Goal: Task Accomplishment & Management: Manage account settings

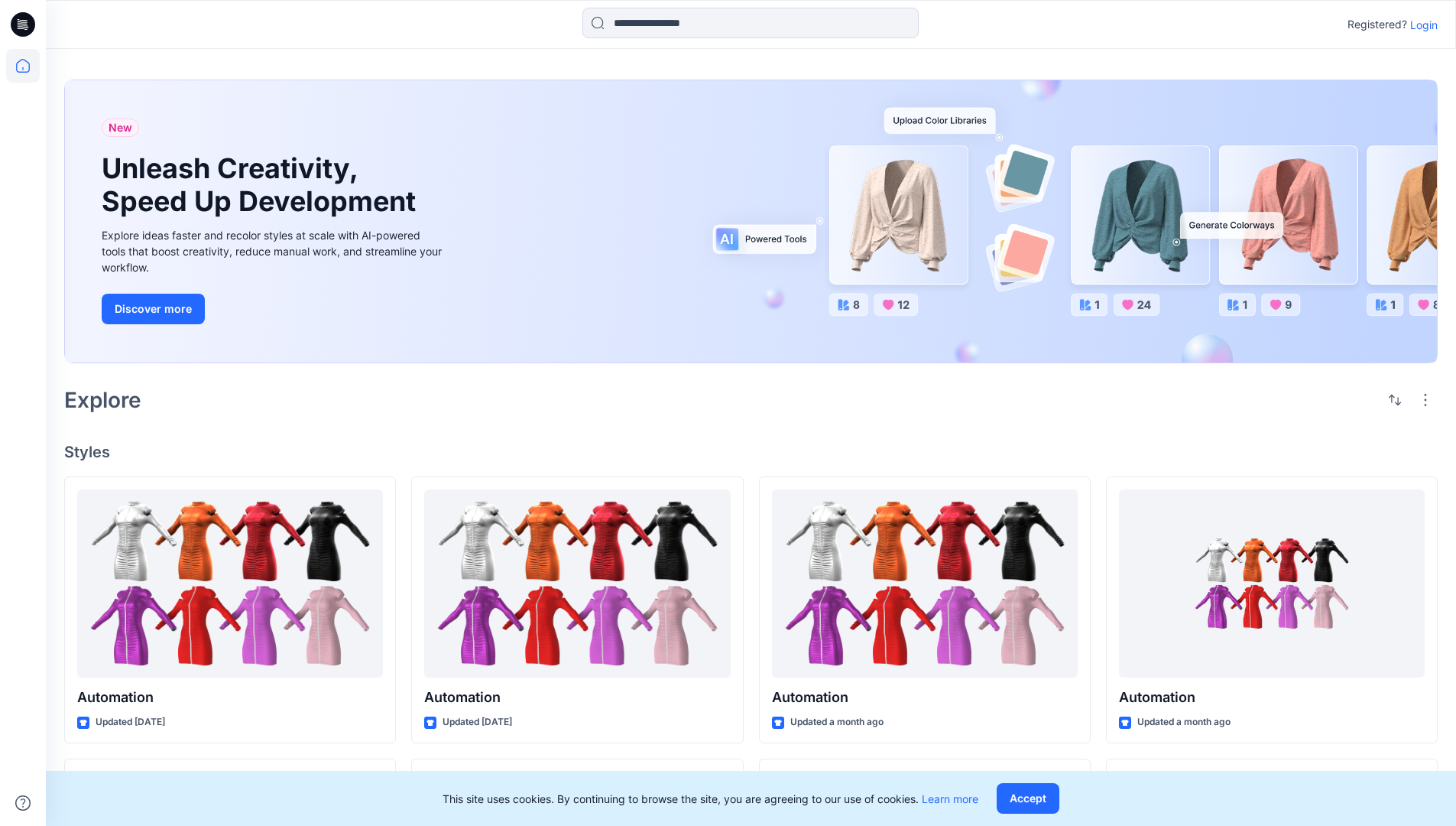
click at [1421, 24] on p "Login" at bounding box center [1424, 25] width 28 height 16
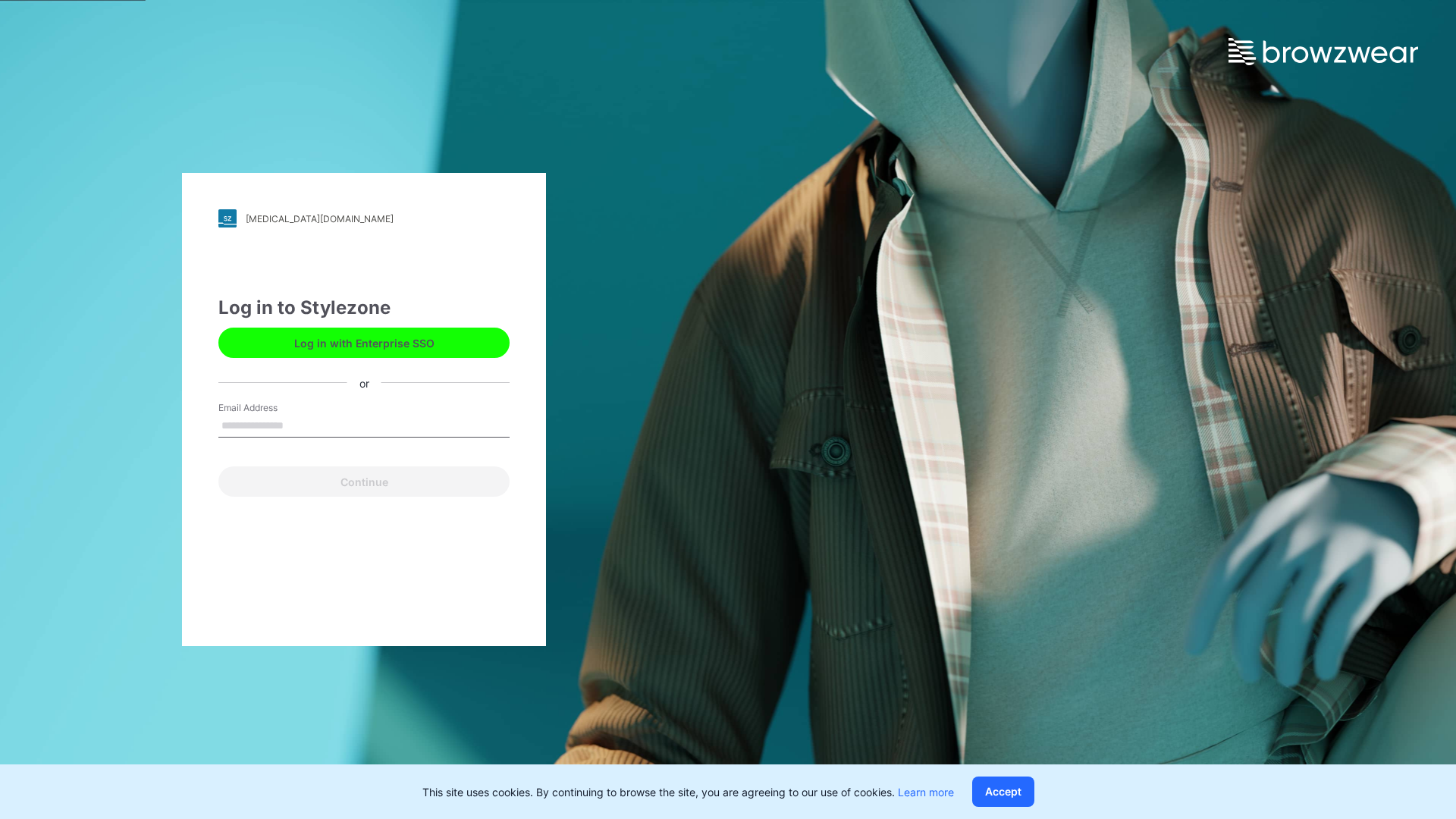
click at [299, 425] on input "Email Address" at bounding box center [363, 426] width 292 height 23
type input "**********"
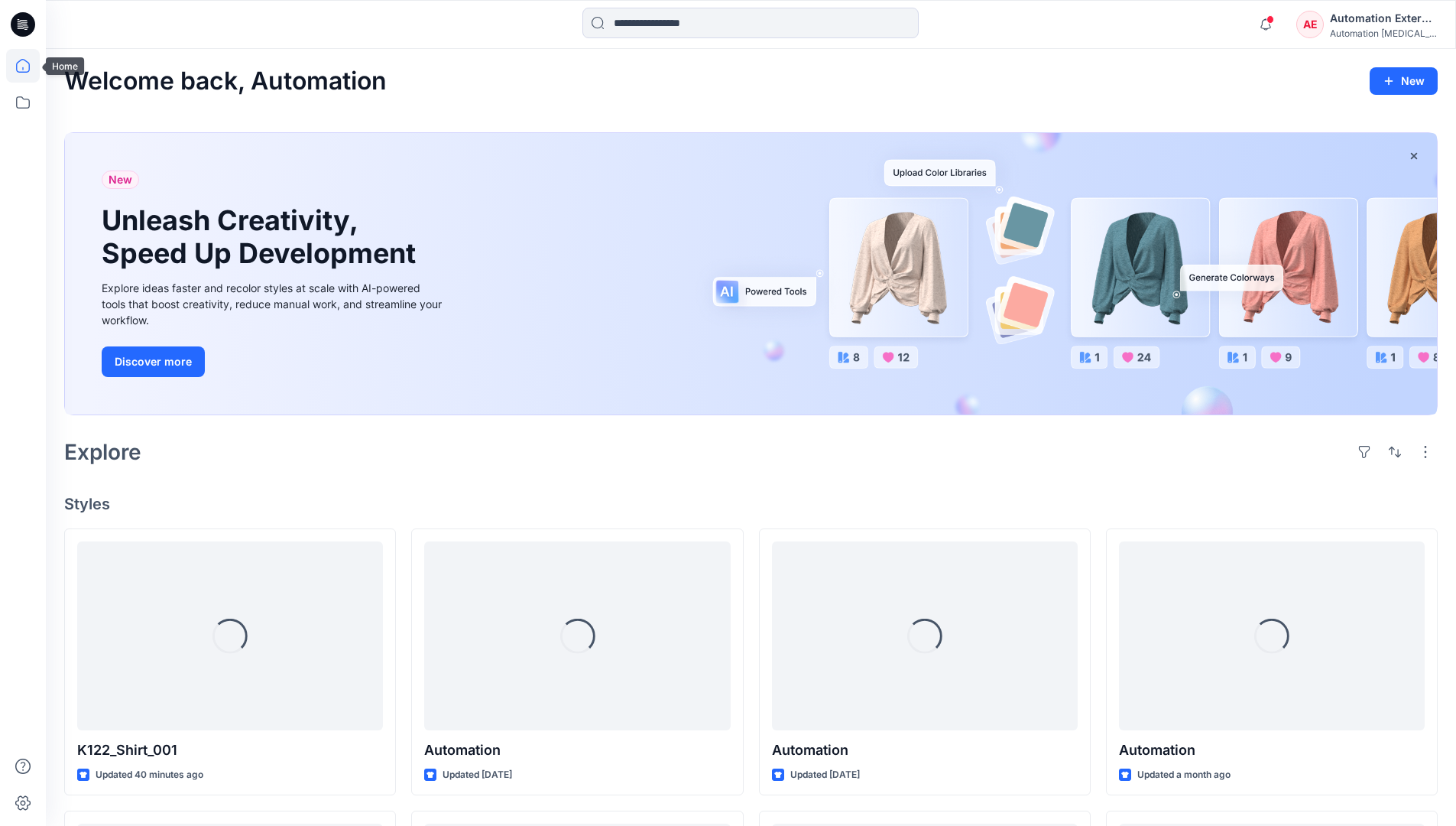
click at [29, 66] on icon at bounding box center [23, 66] width 14 height 14
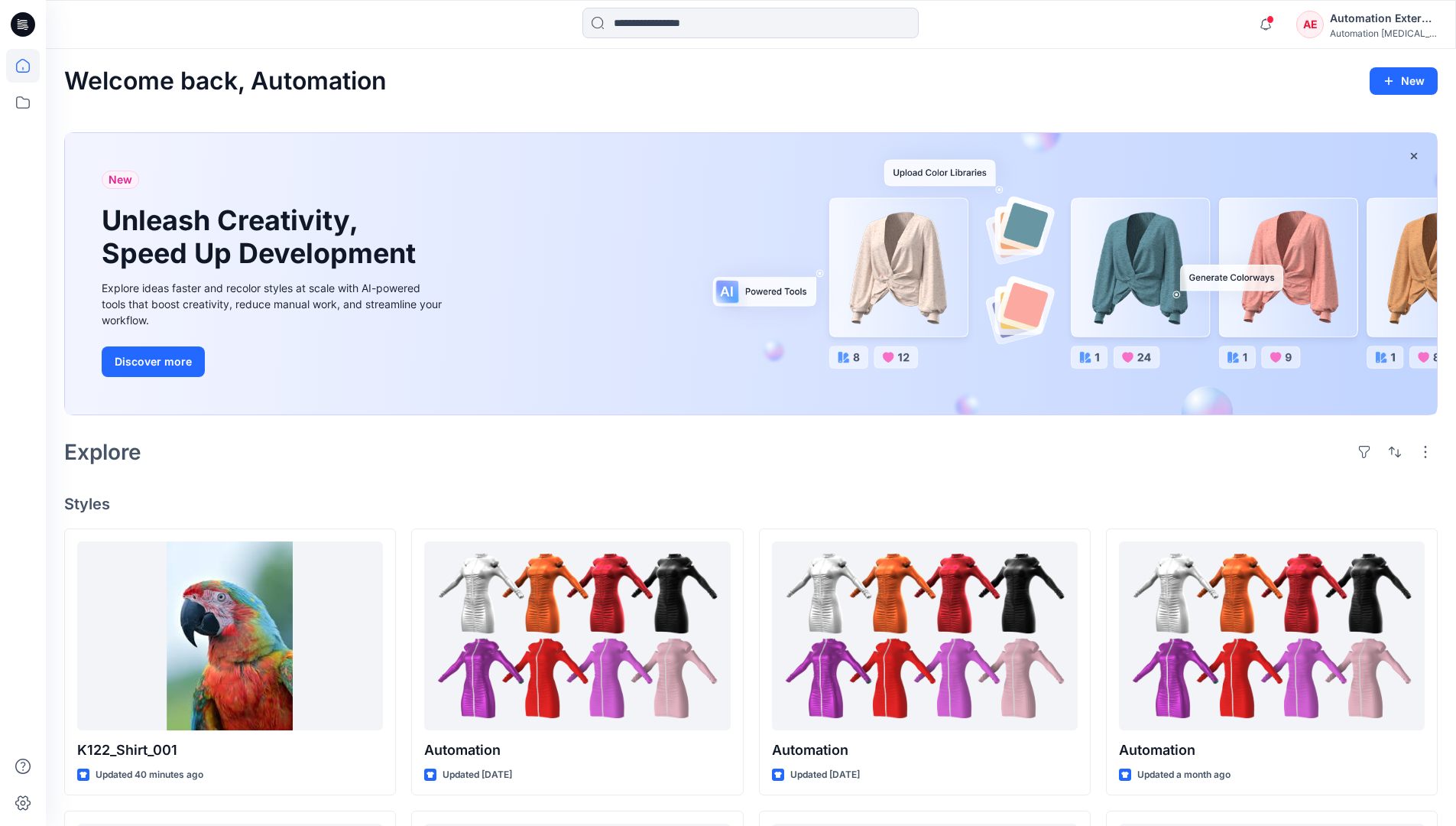
scroll to position [131, 0]
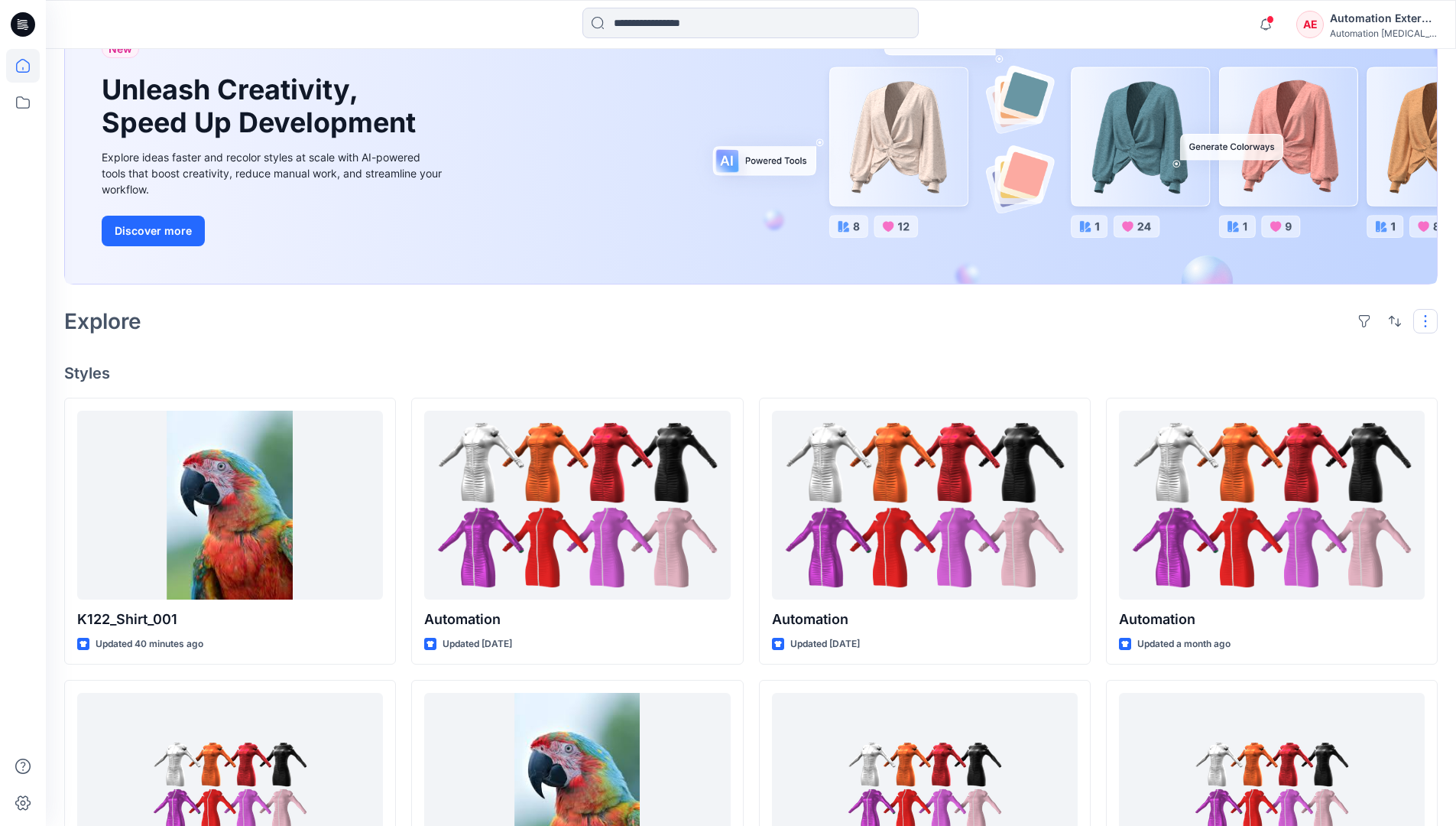
click at [1428, 321] on button "button" at bounding box center [1426, 321] width 24 height 24
click at [1391, 320] on button "button" at bounding box center [1395, 321] width 24 height 24
click at [1327, 352] on p "Last update" at bounding box center [1344, 360] width 97 height 16
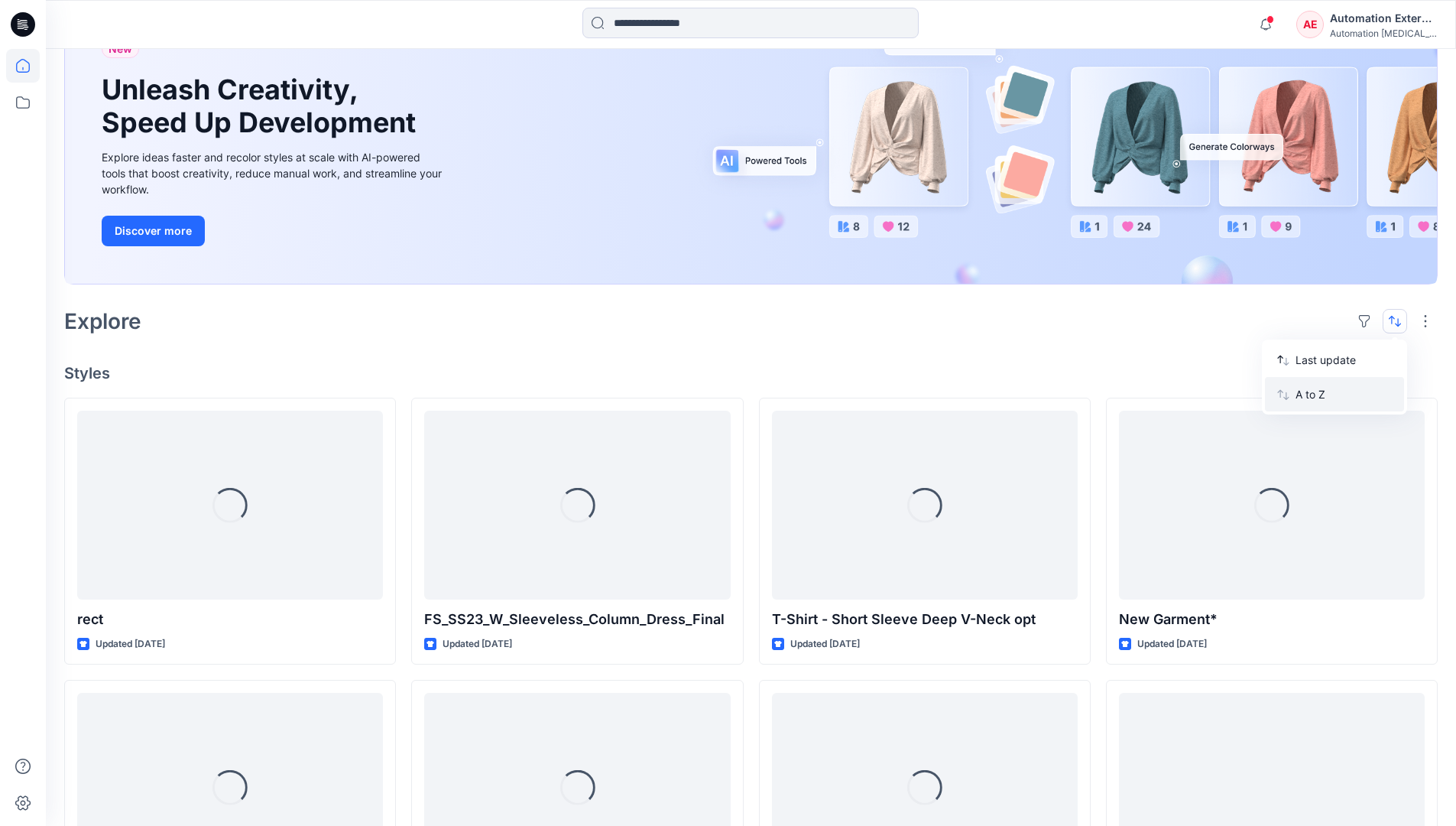
click at [1313, 392] on p "A to Z" at bounding box center [1344, 394] width 97 height 16
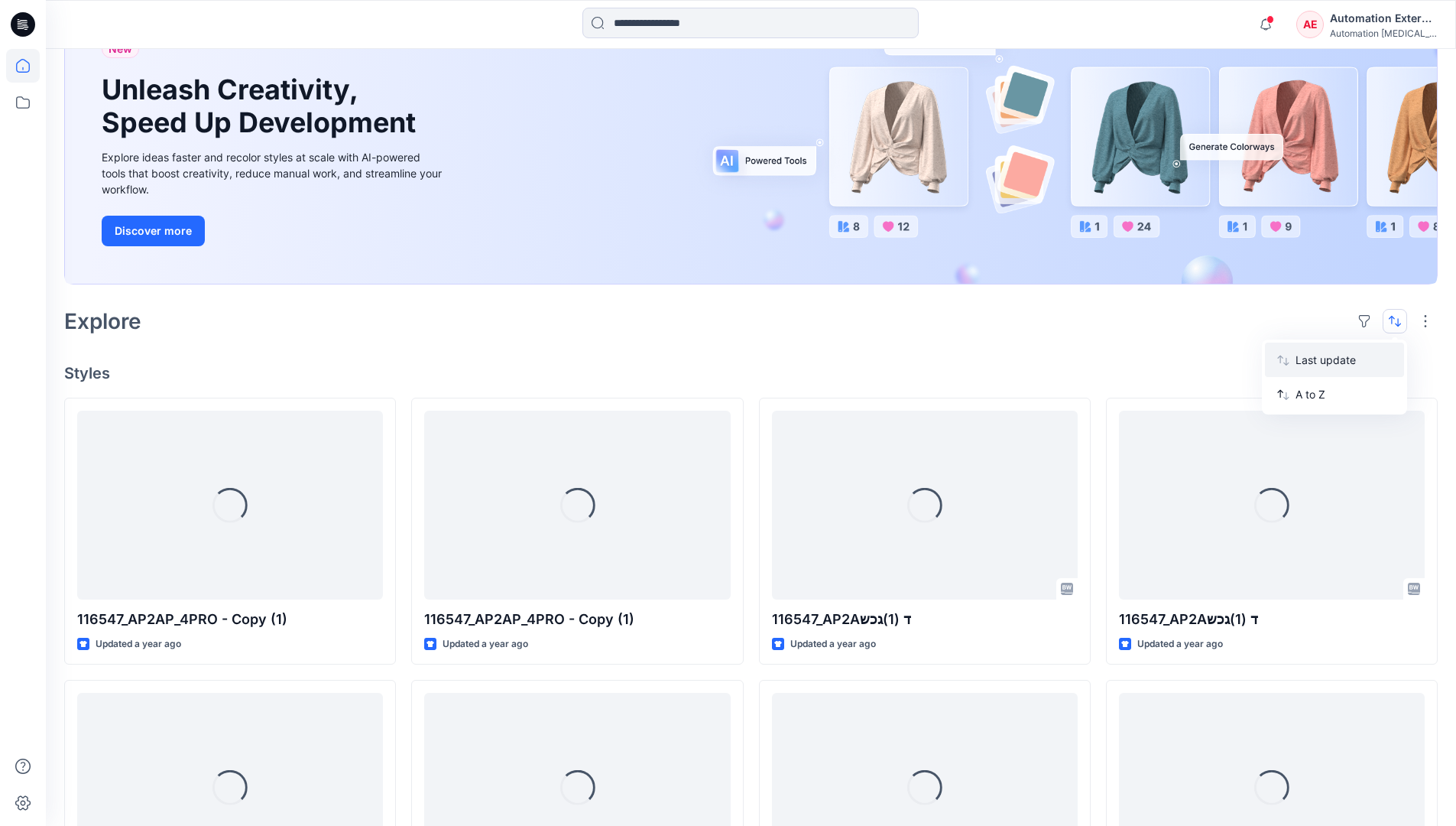
click at [1313, 356] on p "Last update" at bounding box center [1344, 360] width 97 height 16
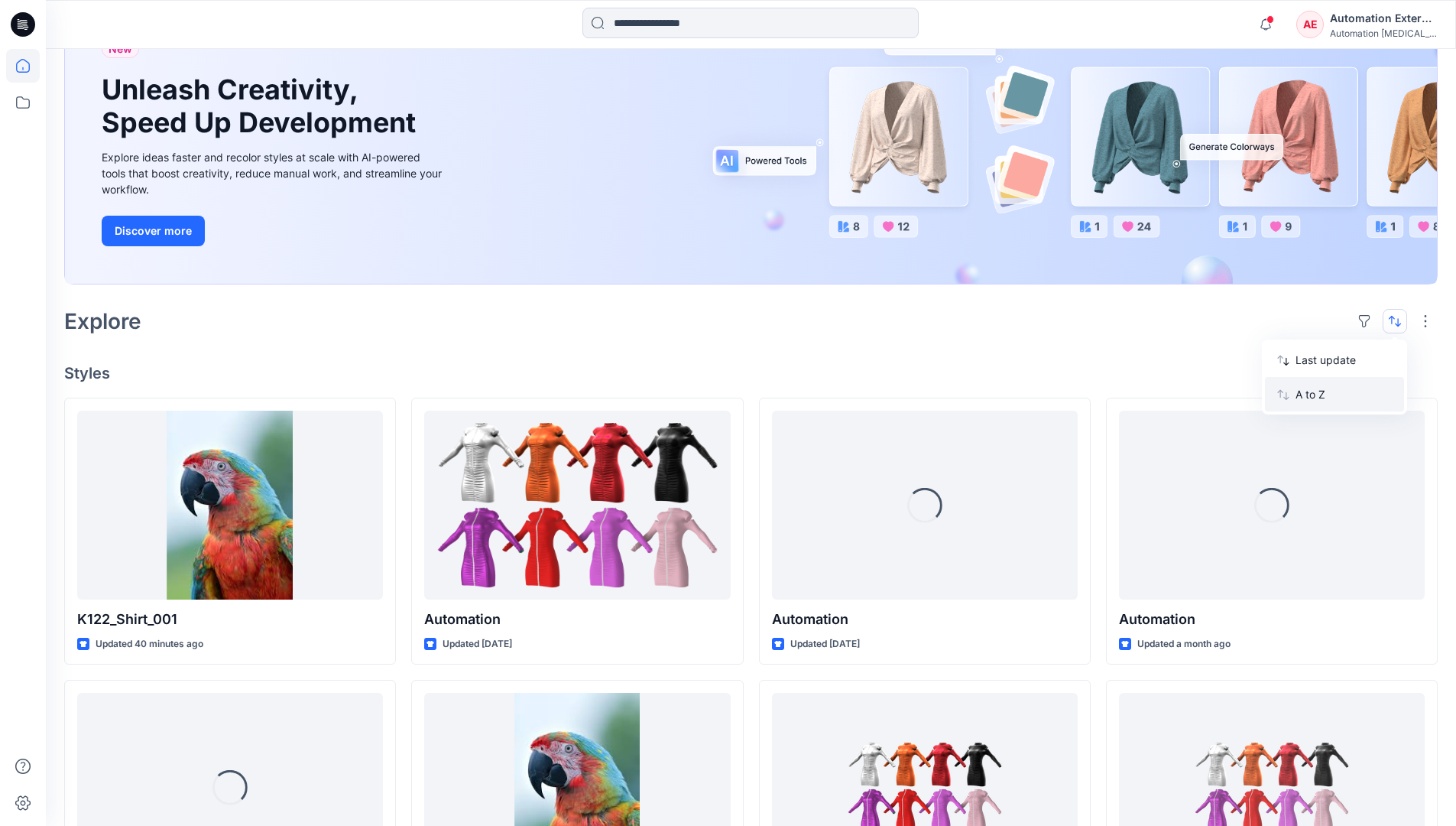
click at [1312, 399] on p "A to Z" at bounding box center [1344, 394] width 97 height 16
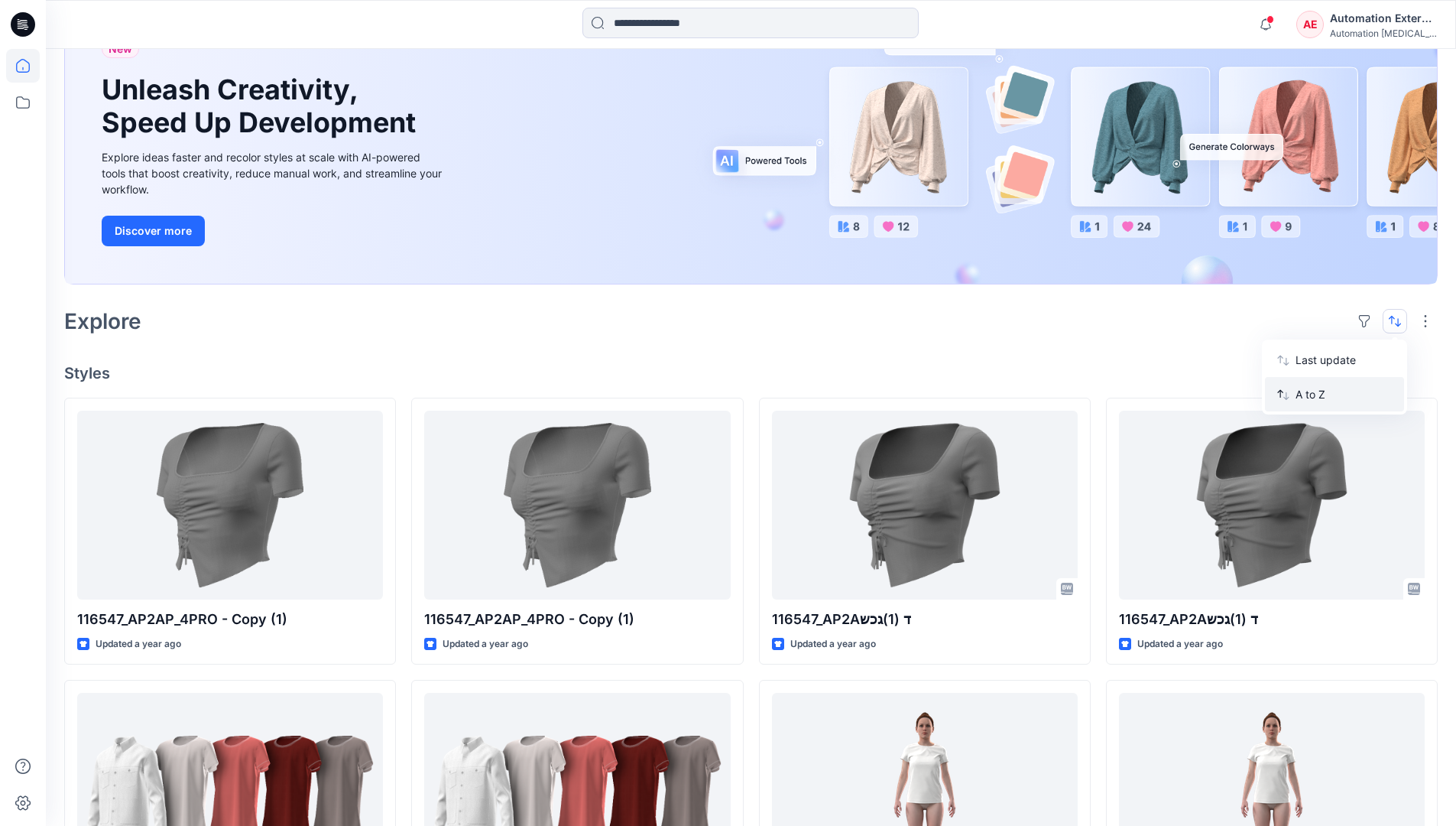
click at [1312, 395] on p "A to Z" at bounding box center [1344, 394] width 97 height 16
click at [1312, 364] on p "Last update" at bounding box center [1344, 360] width 97 height 16
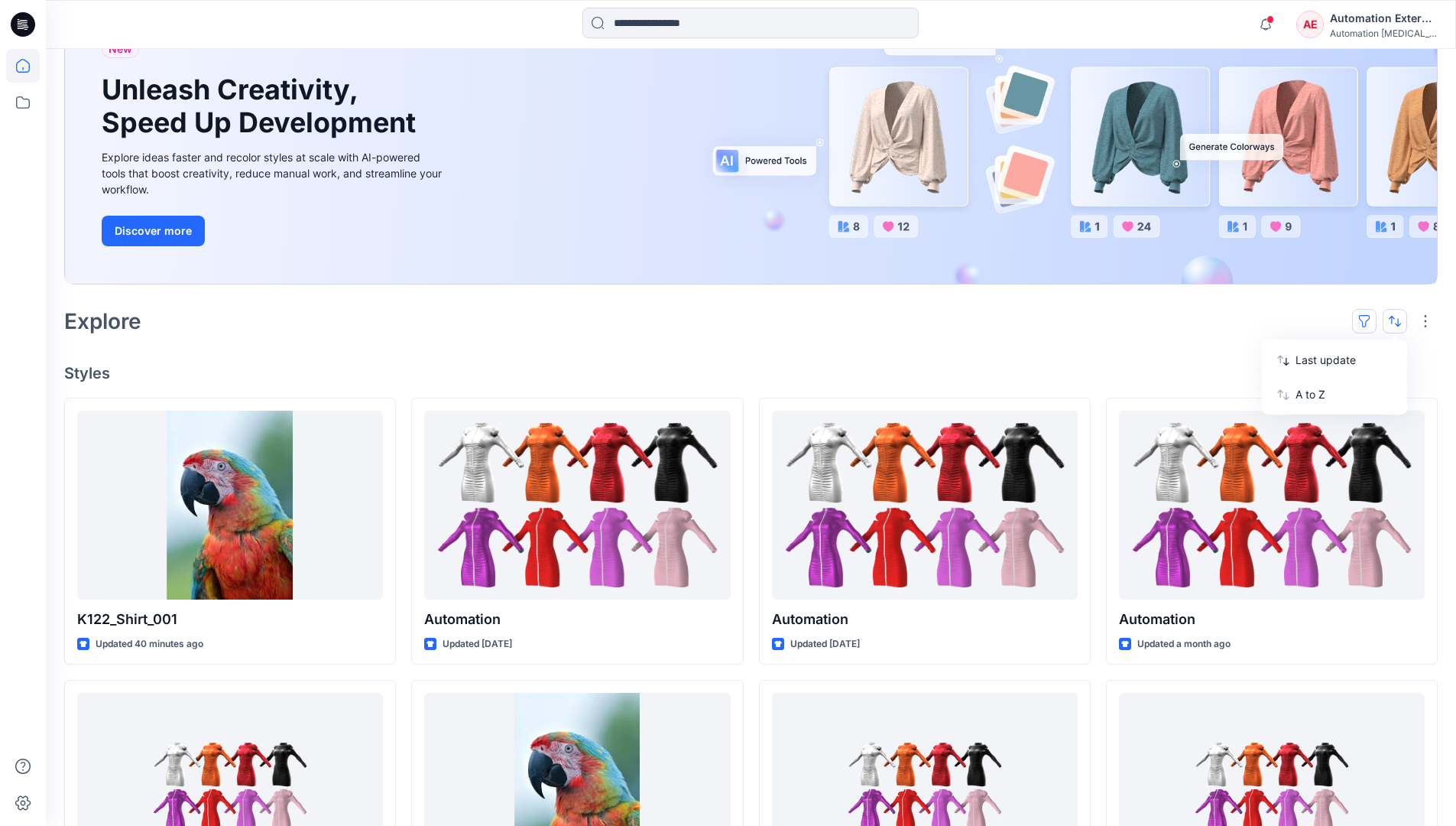
click at [1371, 320] on button "button" at bounding box center [1365, 321] width 24 height 24
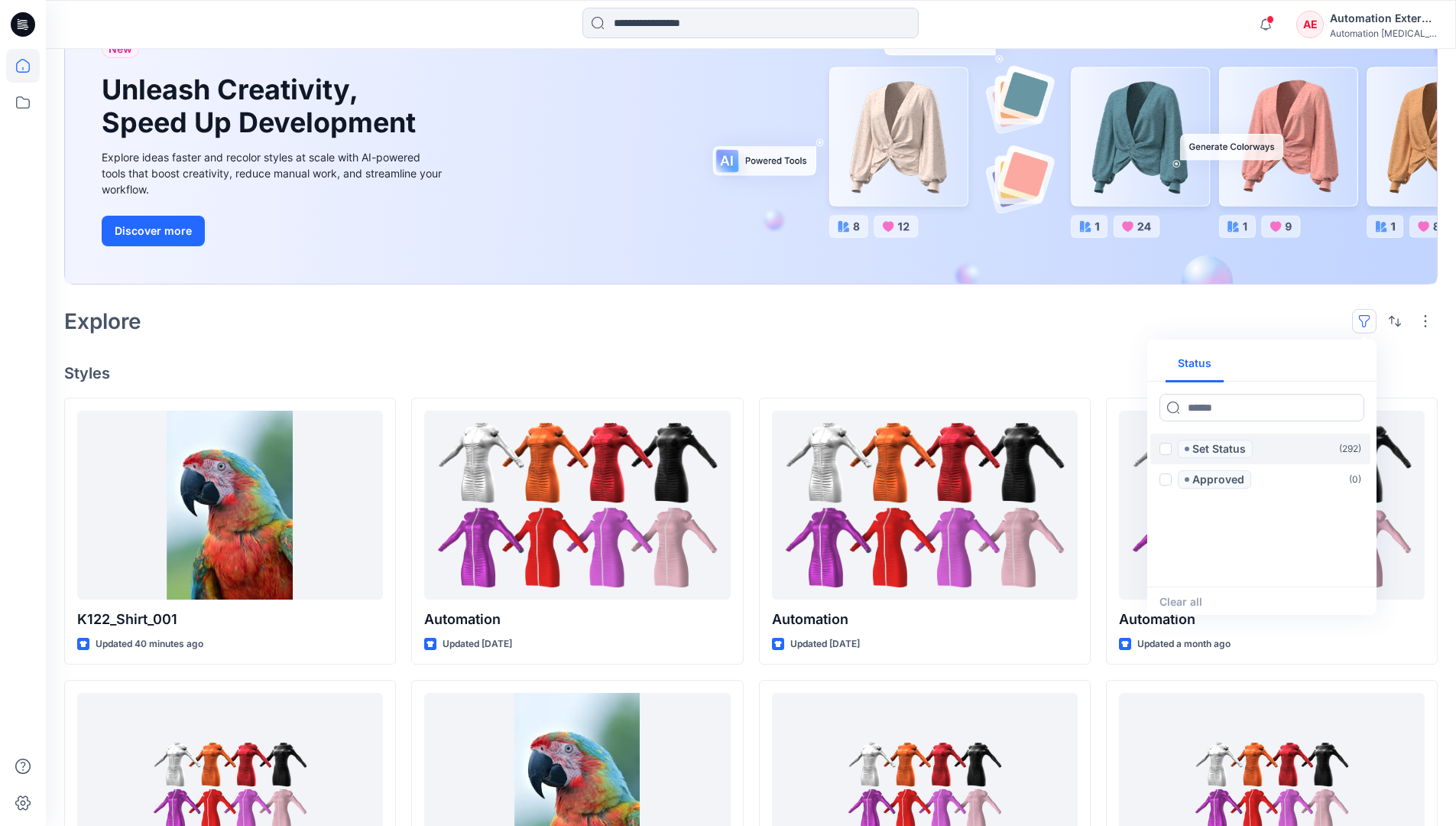
click at [1165, 451] on span at bounding box center [1165, 448] width 12 height 12
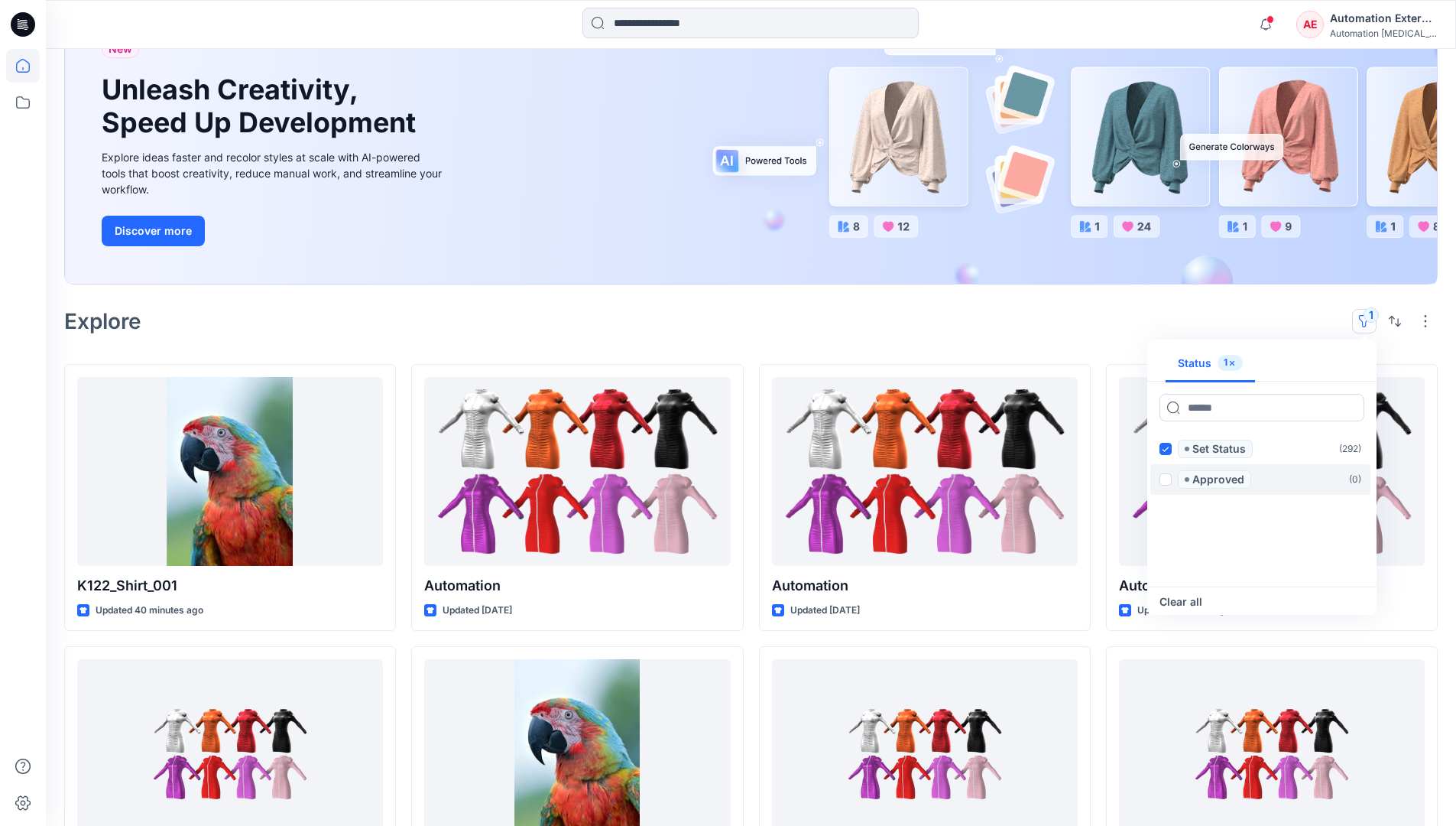
click at [1168, 477] on span at bounding box center [1165, 479] width 12 height 12
click at [1165, 449] on icon at bounding box center [1165, 449] width 7 height 5
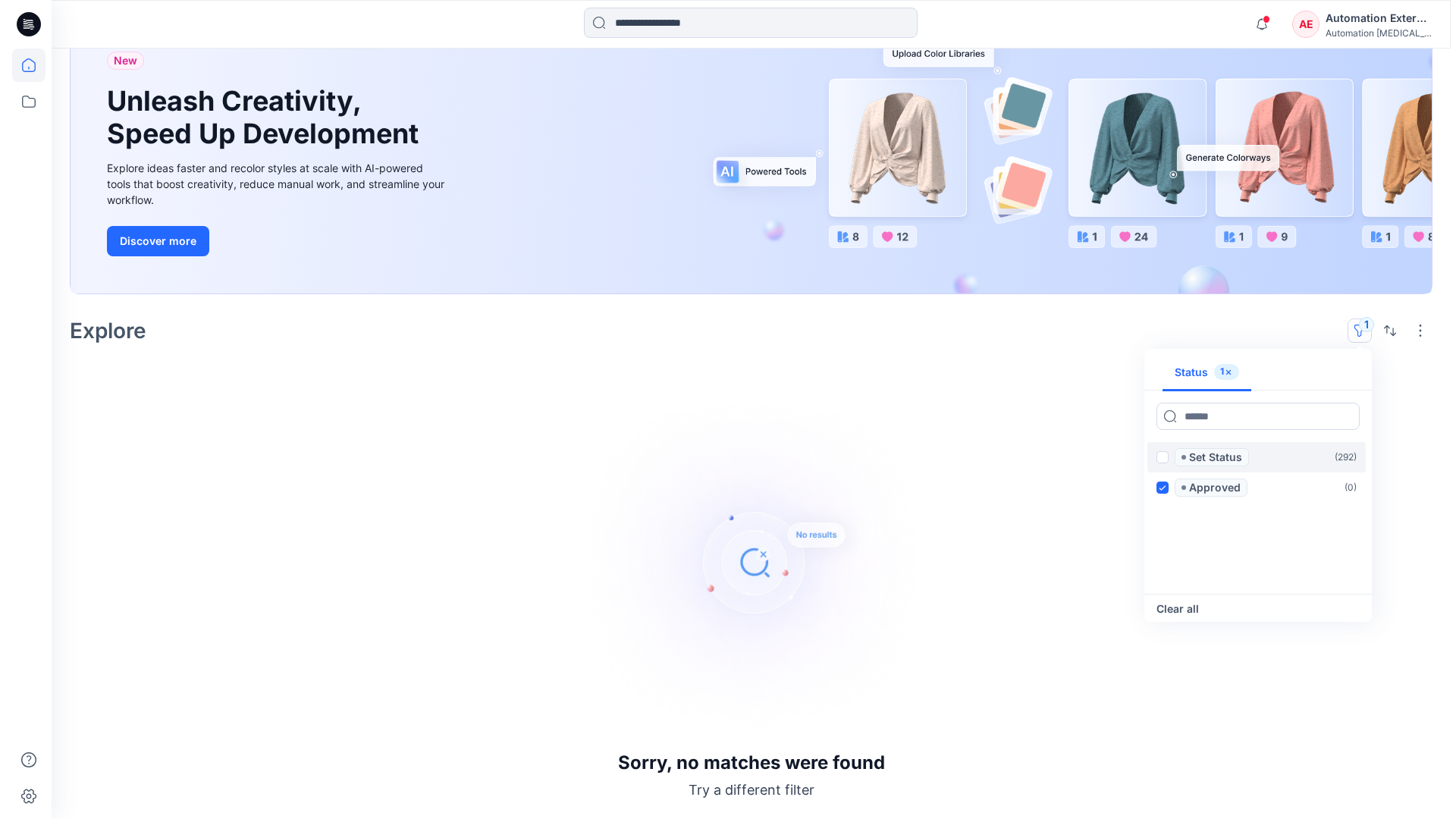
scroll to position [117, 0]
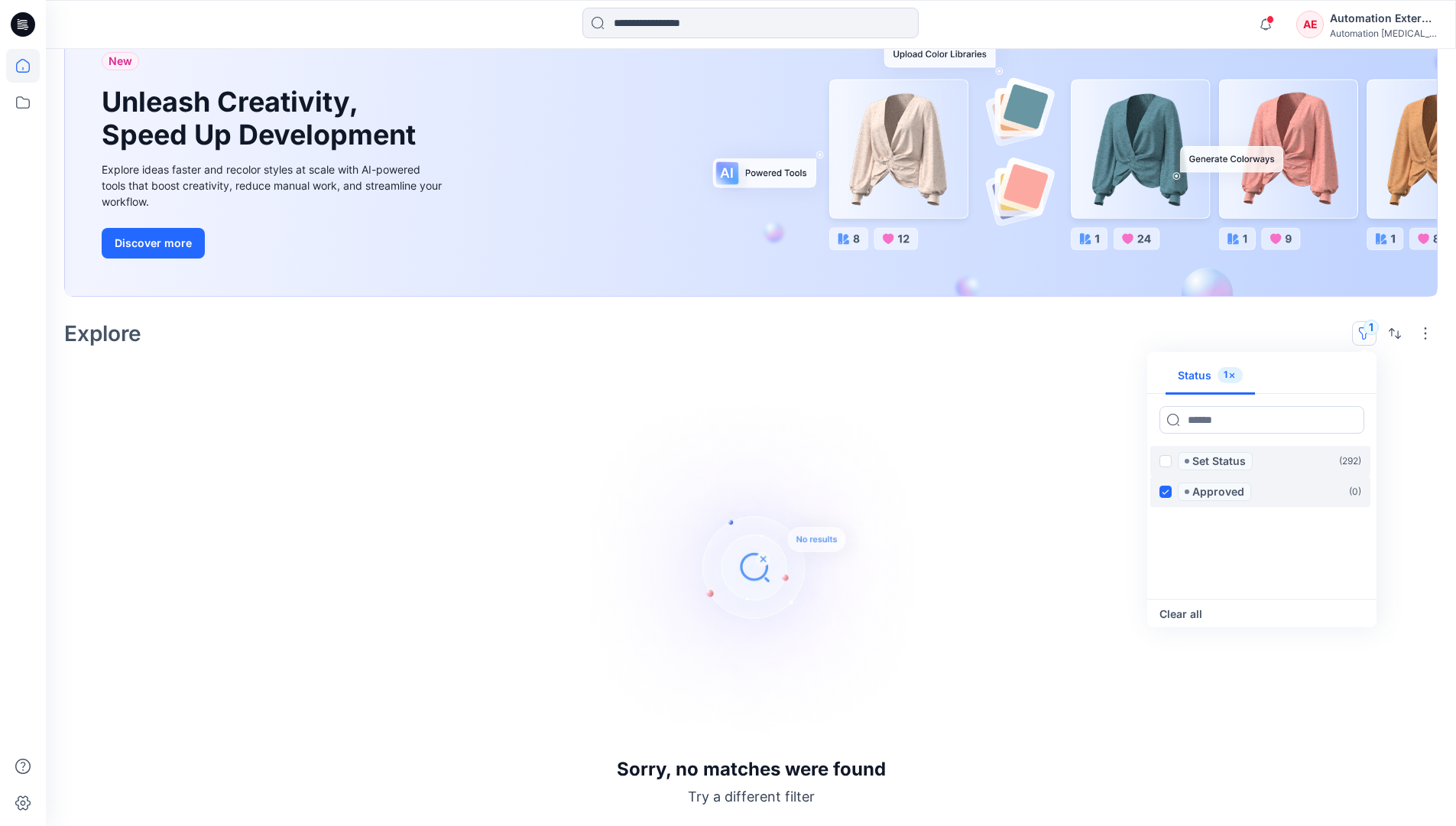
click at [1166, 490] on icon at bounding box center [1165, 492] width 7 height 5
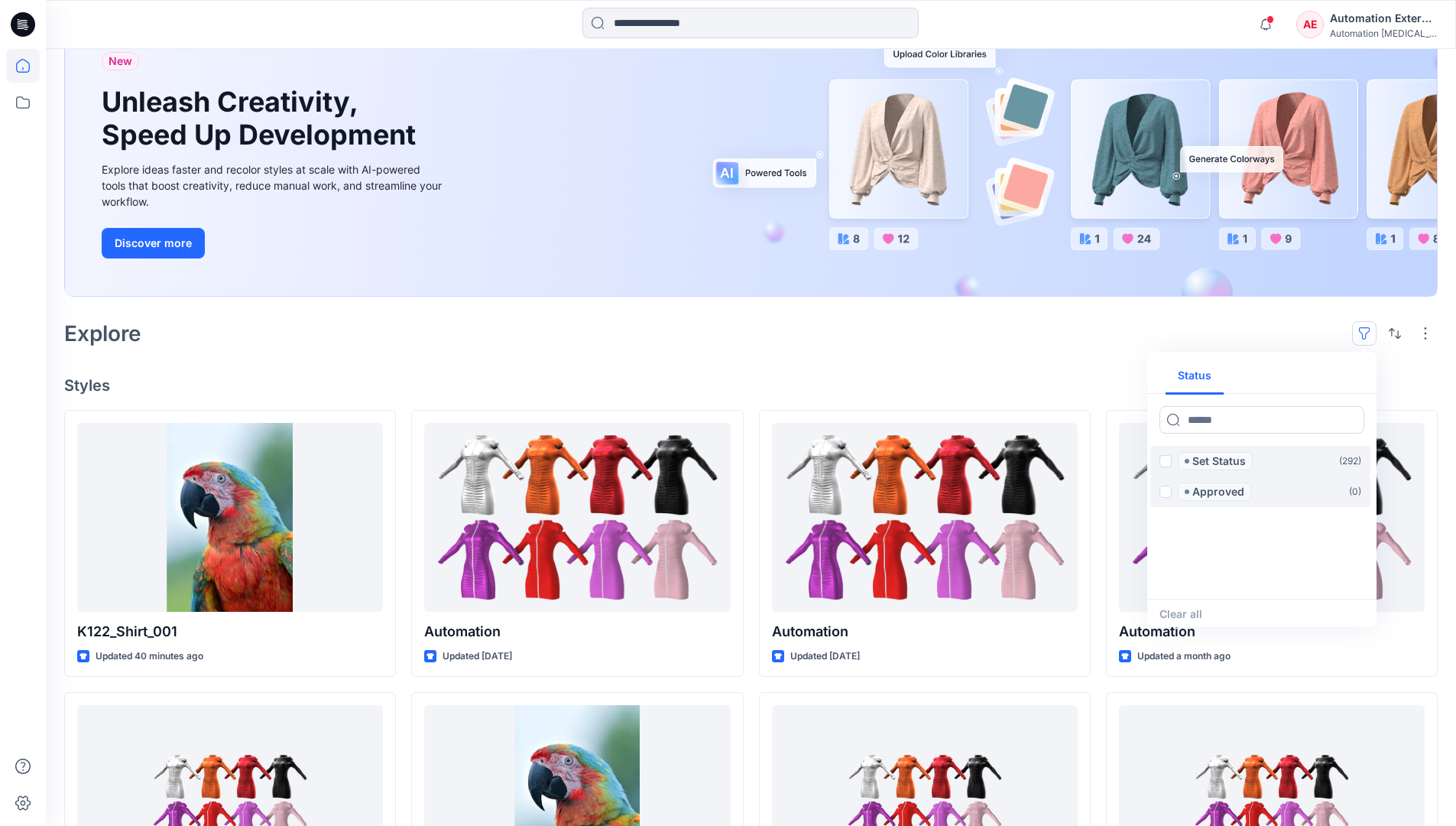
click at [1317, 377] on div "Status" at bounding box center [1262, 376] width 229 height 36
click at [1204, 374] on button "Status" at bounding box center [1194, 376] width 58 height 37
click at [1216, 423] on input at bounding box center [1262, 420] width 205 height 28
type input "******"
click at [1222, 462] on p "Set Status" at bounding box center [1219, 460] width 53 height 18
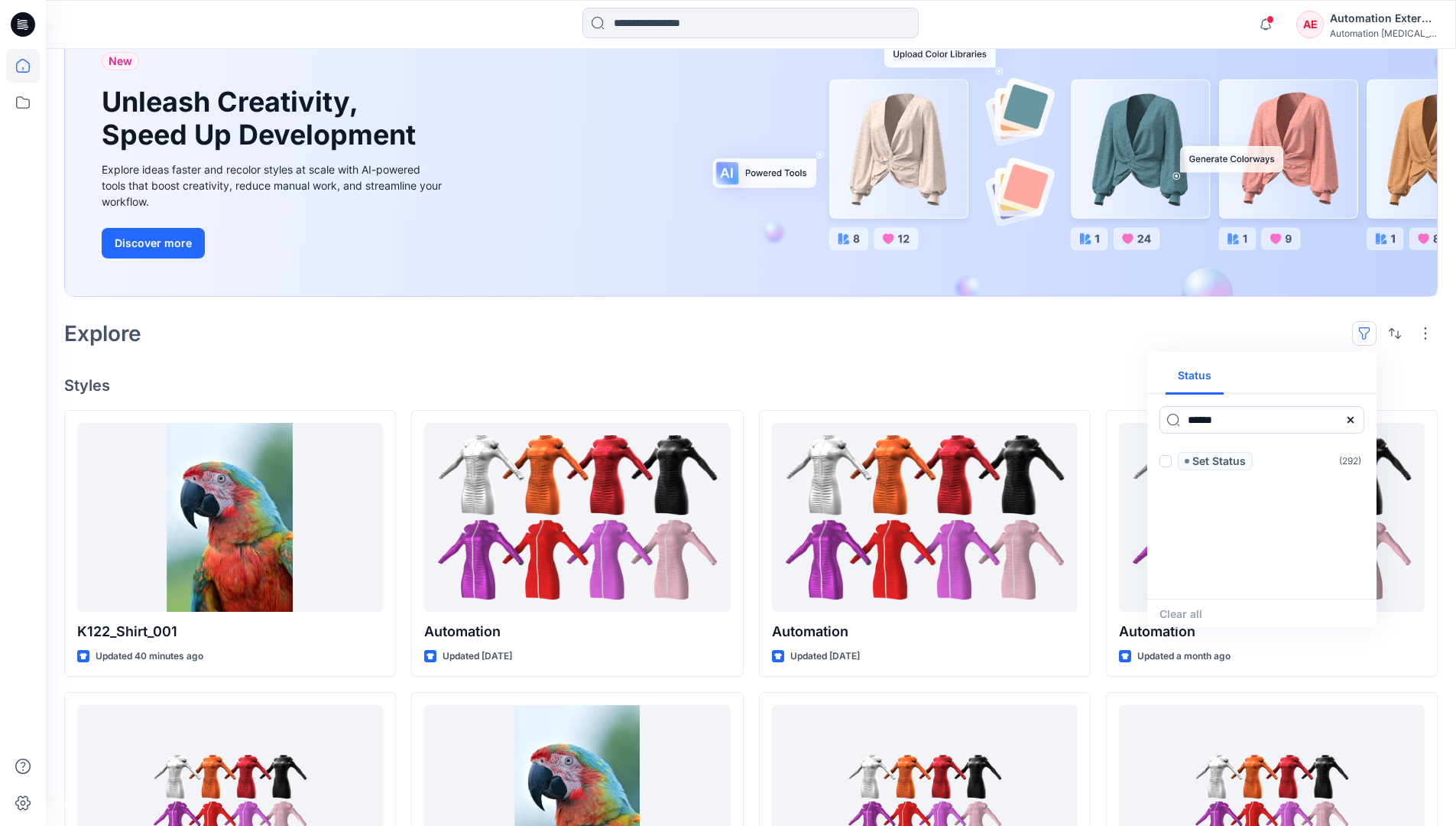
click at [1355, 424] on icon at bounding box center [1351, 420] width 12 height 12
click at [1204, 381] on button "Status" at bounding box center [1194, 376] width 58 height 37
click at [1218, 462] on p "Set Status" at bounding box center [1219, 460] width 53 height 18
click at [1169, 462] on span at bounding box center [1165, 461] width 12 height 12
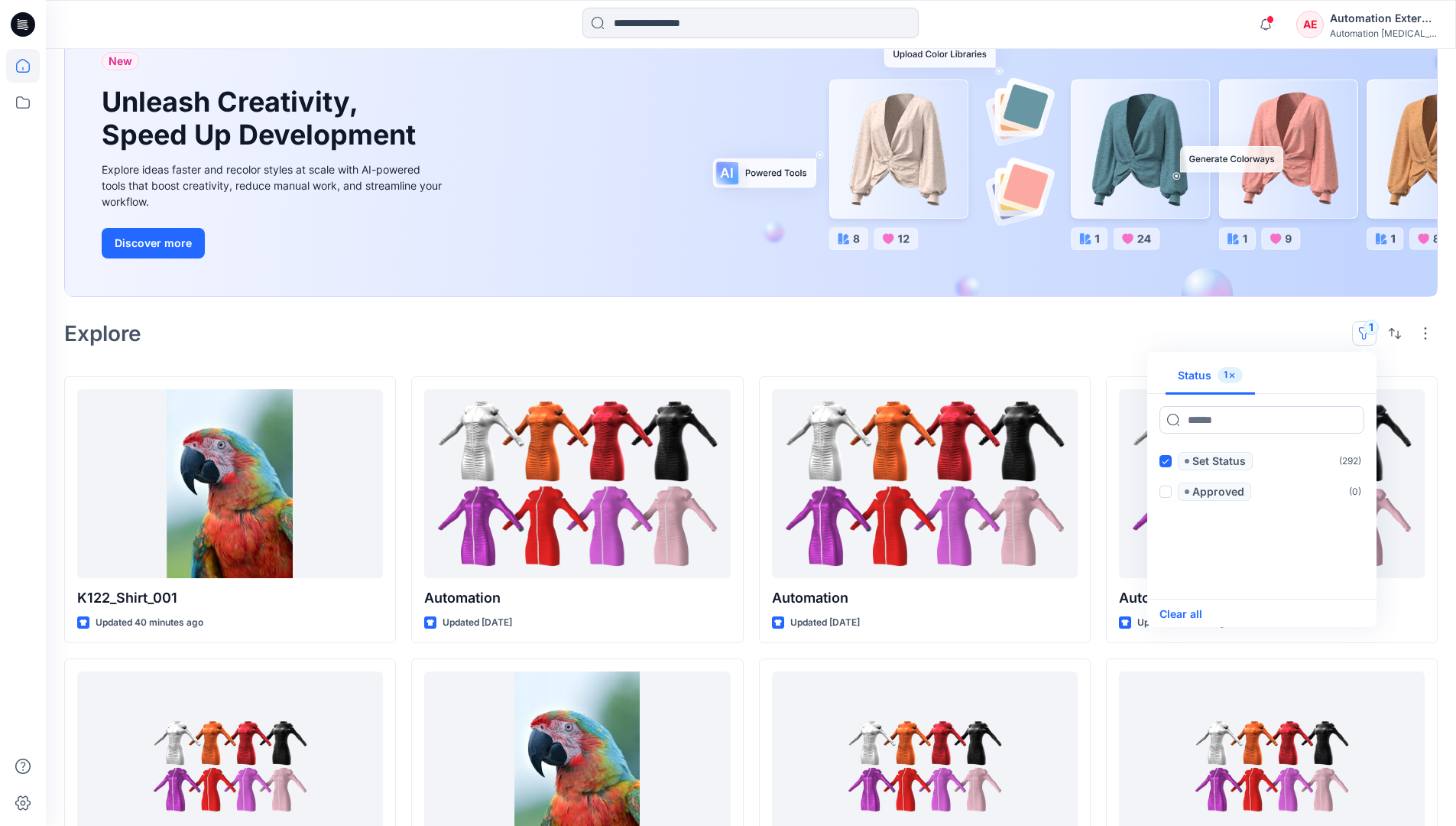
click at [1192, 613] on button "Clear all" at bounding box center [1181, 613] width 43 height 18
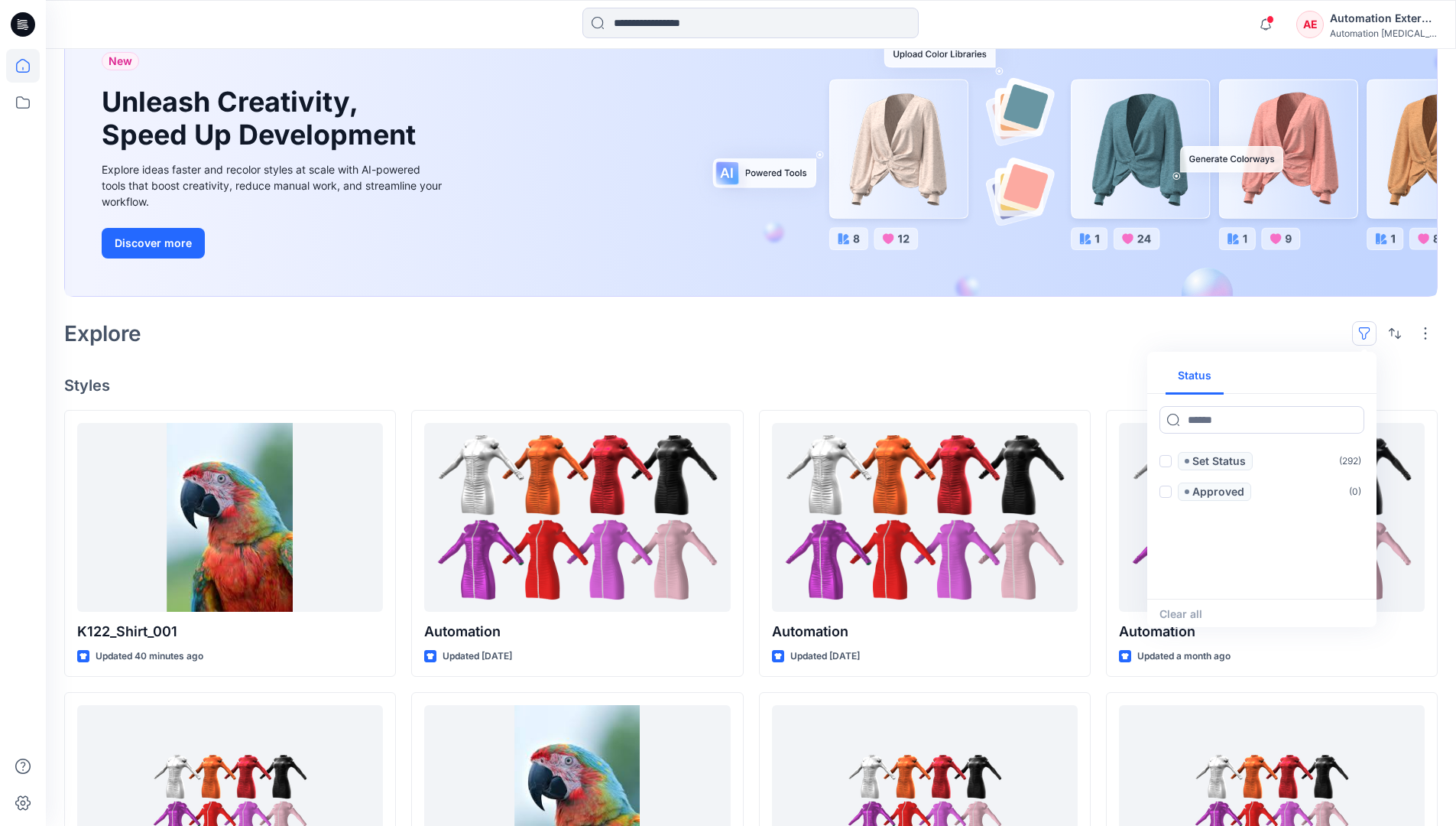
click at [1368, 328] on button "button" at bounding box center [1365, 333] width 24 height 24
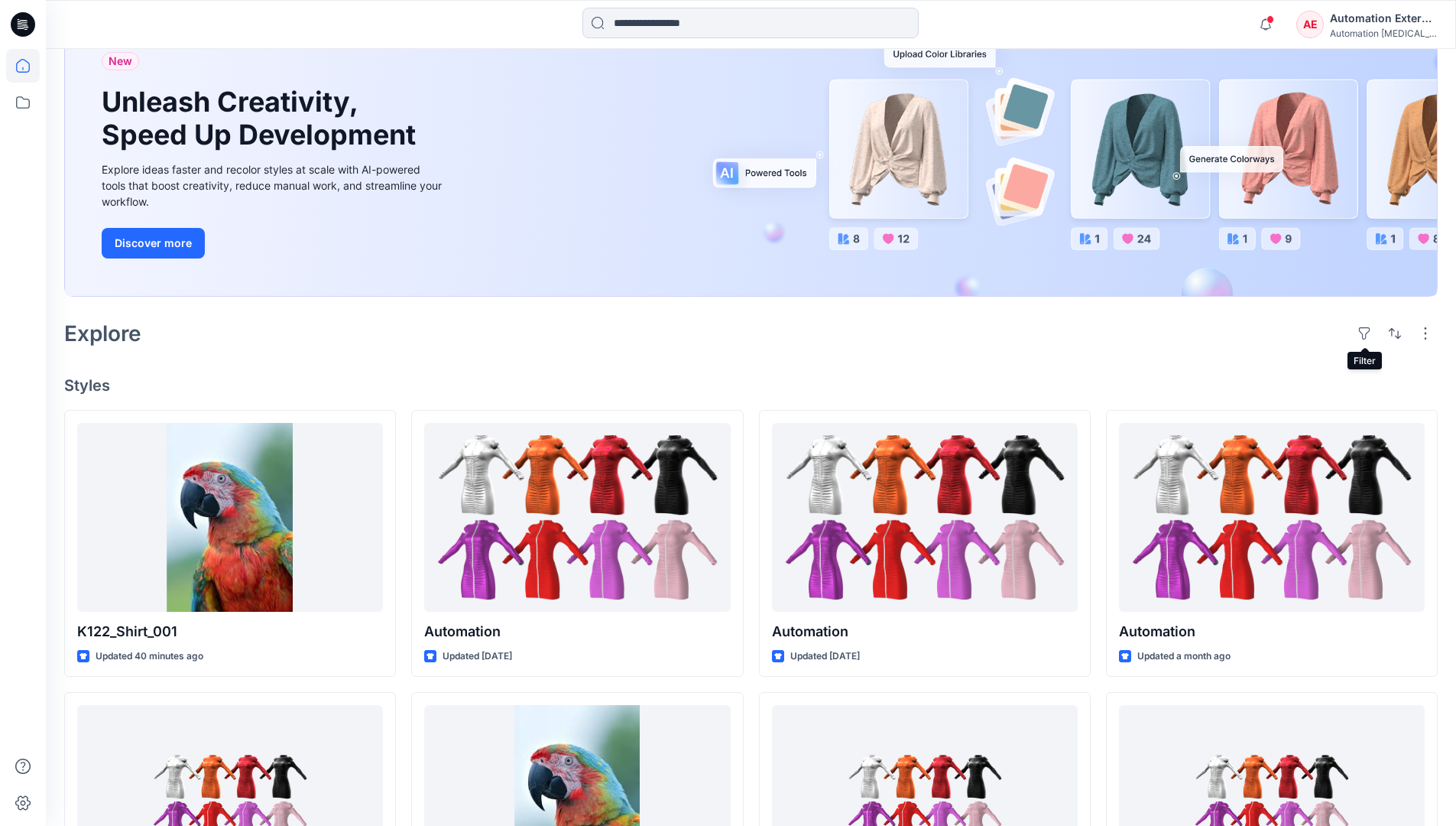
click at [1384, 23] on div "Automation External" at bounding box center [1384, 18] width 107 height 18
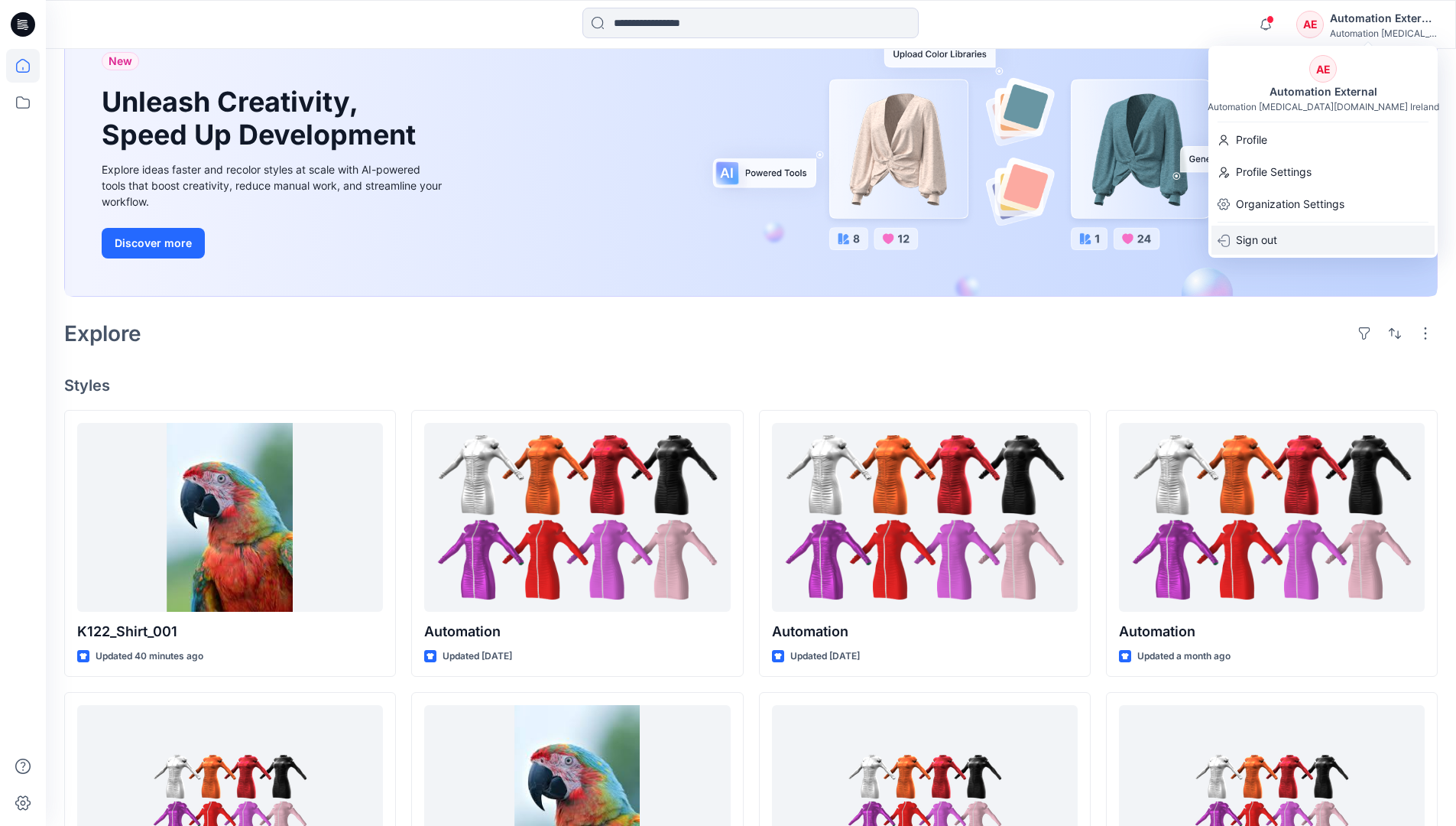
click at [1285, 238] on div "Sign out" at bounding box center [1322, 241] width 223 height 29
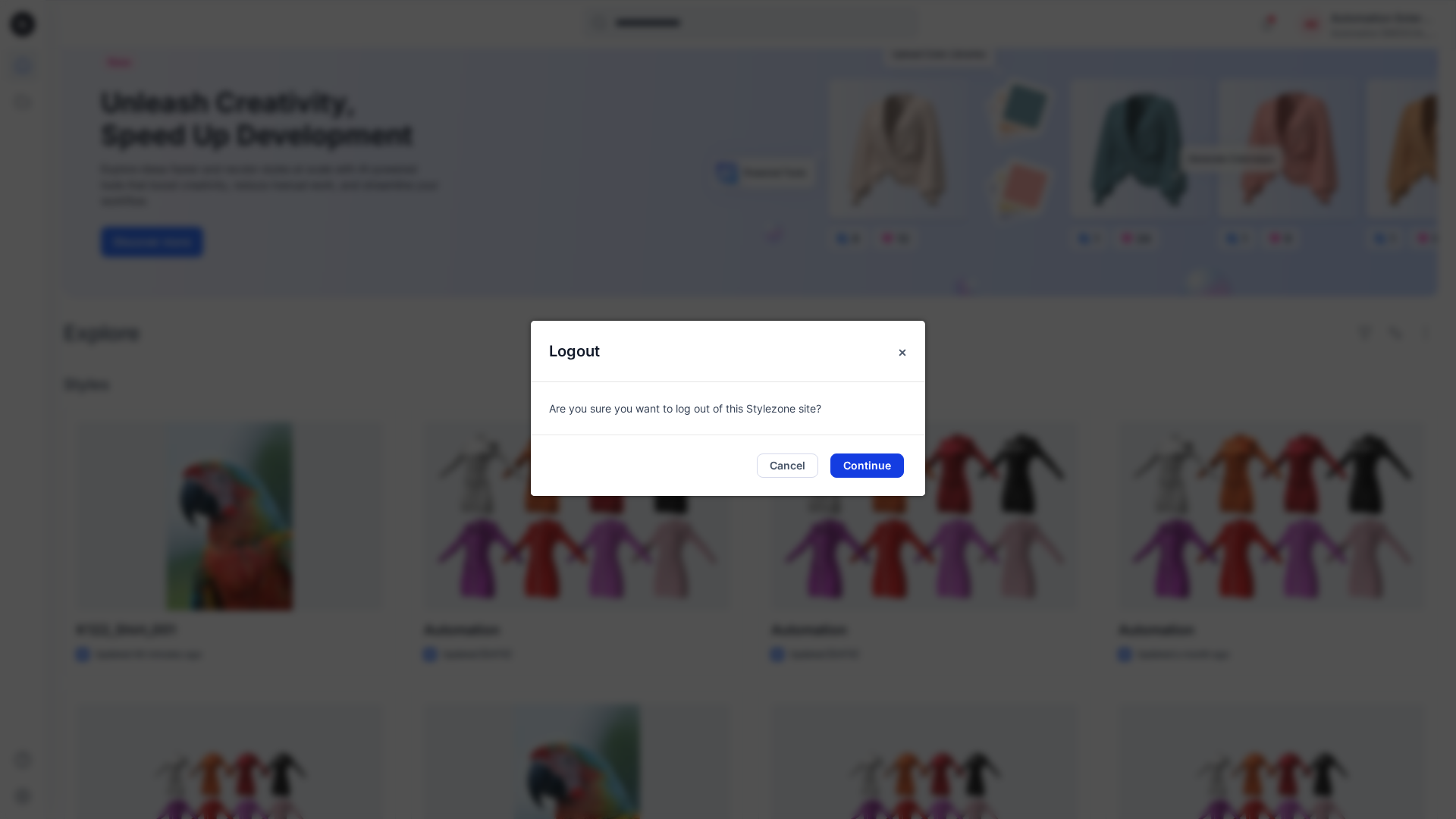
click at [876, 459] on button "Continue" at bounding box center [867, 465] width 74 height 24
